Goal: Task Accomplishment & Management: Use online tool/utility

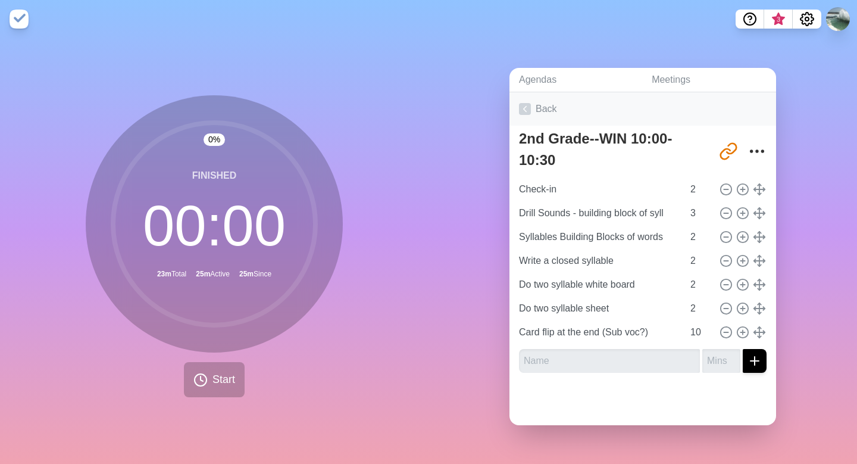
click at [529, 106] on icon at bounding box center [525, 109] width 12 height 12
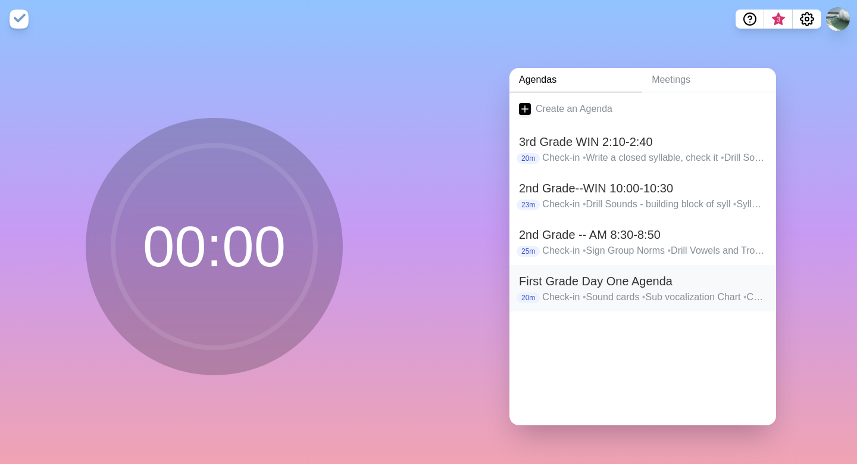
click at [549, 283] on h2 "First Grade Day One Agenda" at bounding box center [643, 281] width 248 height 18
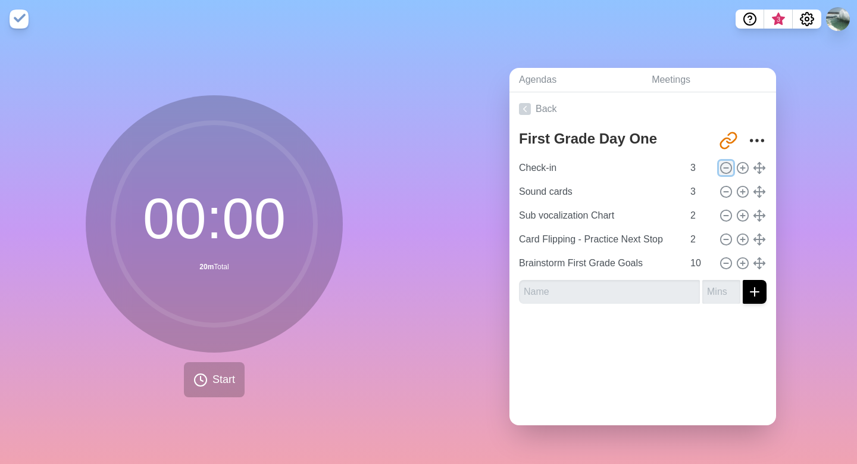
click at [727, 166] on icon at bounding box center [726, 167] width 13 height 13
type input "Sound cards"
type input "Sub vocalization Chart"
type input "2"
type input "Card Flipping - Practice Next Stop"
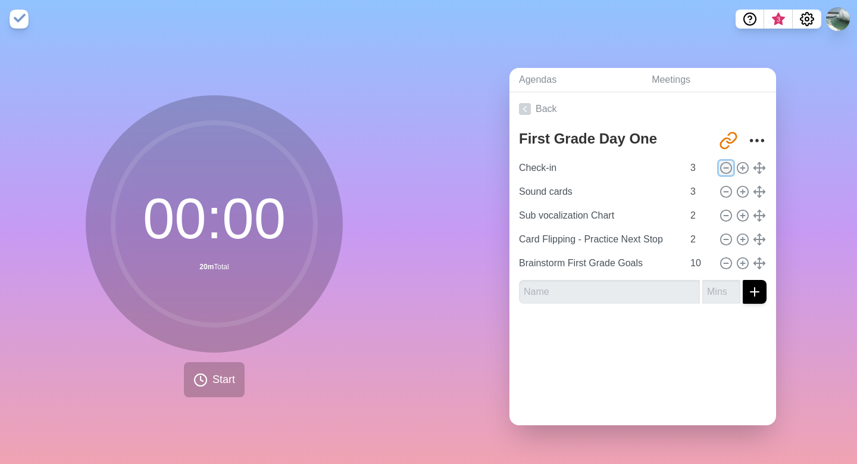
type input "Brainstorm First Grade Goals"
type input "10"
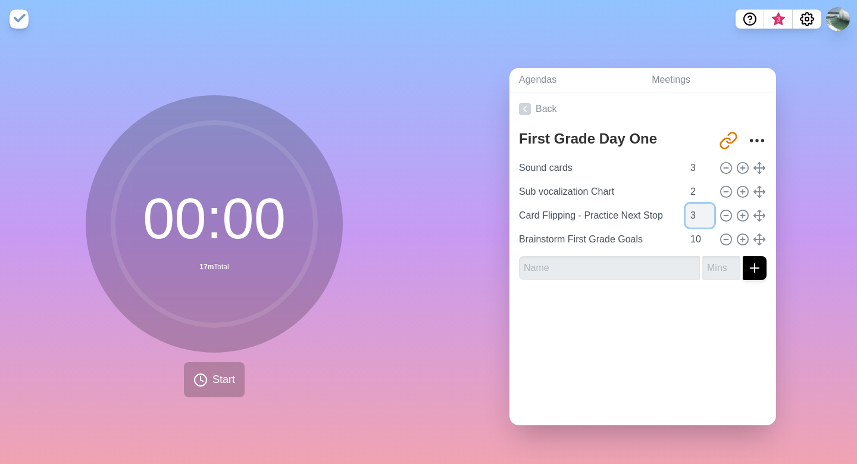
click at [712, 210] on input "3" at bounding box center [700, 216] width 29 height 24
click at [712, 210] on input "4" at bounding box center [700, 216] width 29 height 24
type input "5"
click at [712, 210] on input "5" at bounding box center [700, 216] width 29 height 24
click at [743, 166] on line at bounding box center [743, 168] width 0 height 4
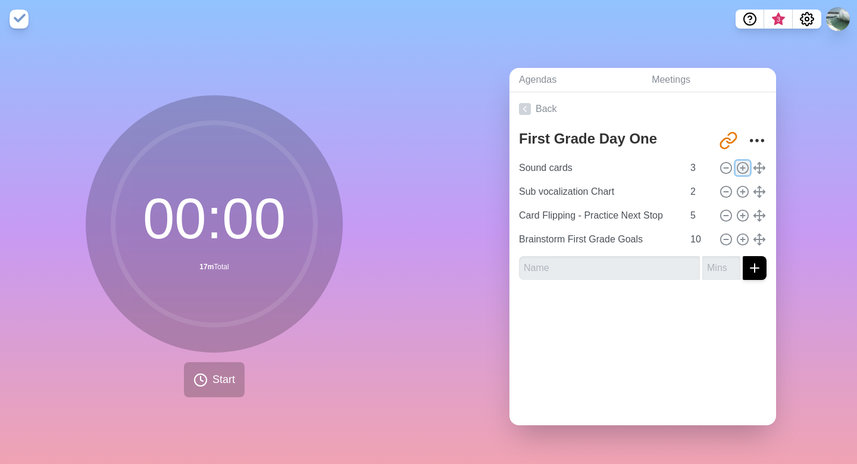
type input "Sound cards"
type input "3"
type input "Sub vocalization Chart"
type input "2"
type input "Card Flipping - Practice Next Stop"
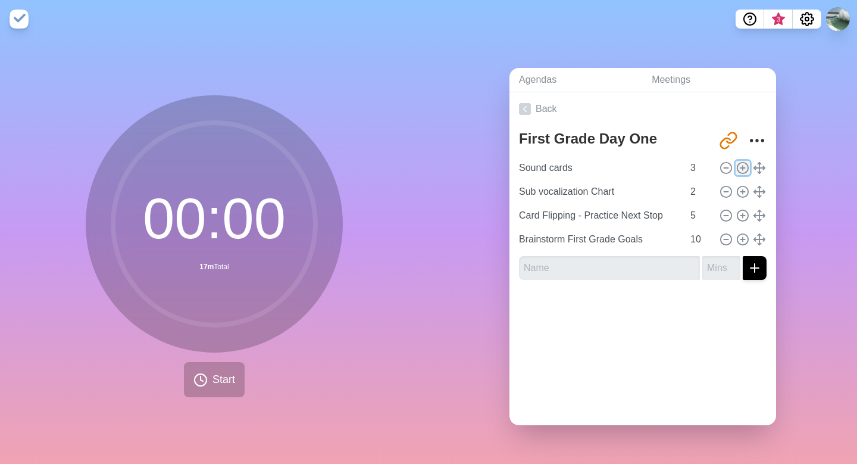
type input "5"
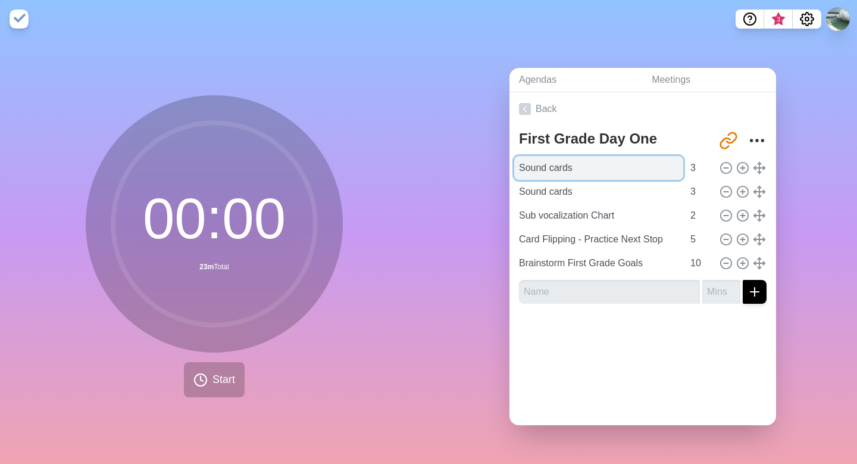
click at [569, 170] on input "Sound cards" at bounding box center [598, 168] width 169 height 24
drag, startPoint x: 587, startPoint y: 166, endPoint x: 501, endPoint y: 163, distance: 85.8
click at [501, 163] on div "Agendas Meetings Back First Grade Day One Agenda [URL][DOMAIN_NAME] Sound cards…" at bounding box center [643, 251] width 429 height 426
type input "Expectations Poster - Kind Word/Voice"
